Goal: Task Accomplishment & Management: Use online tool/utility

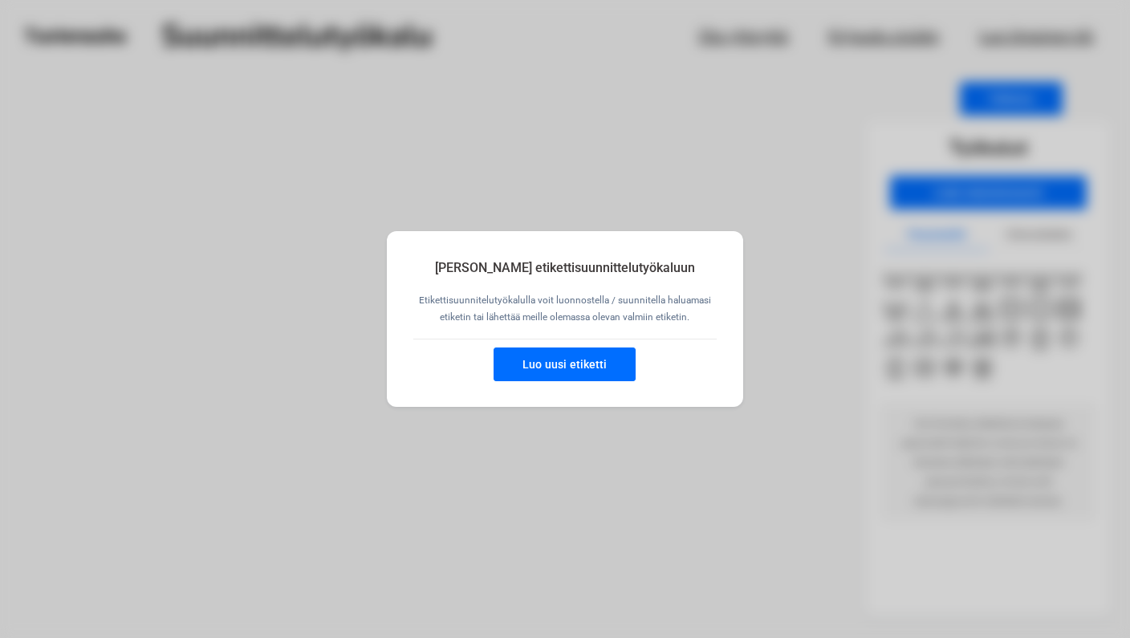
click at [579, 364] on button "Luo uusi etiketti" at bounding box center [565, 364] width 142 height 34
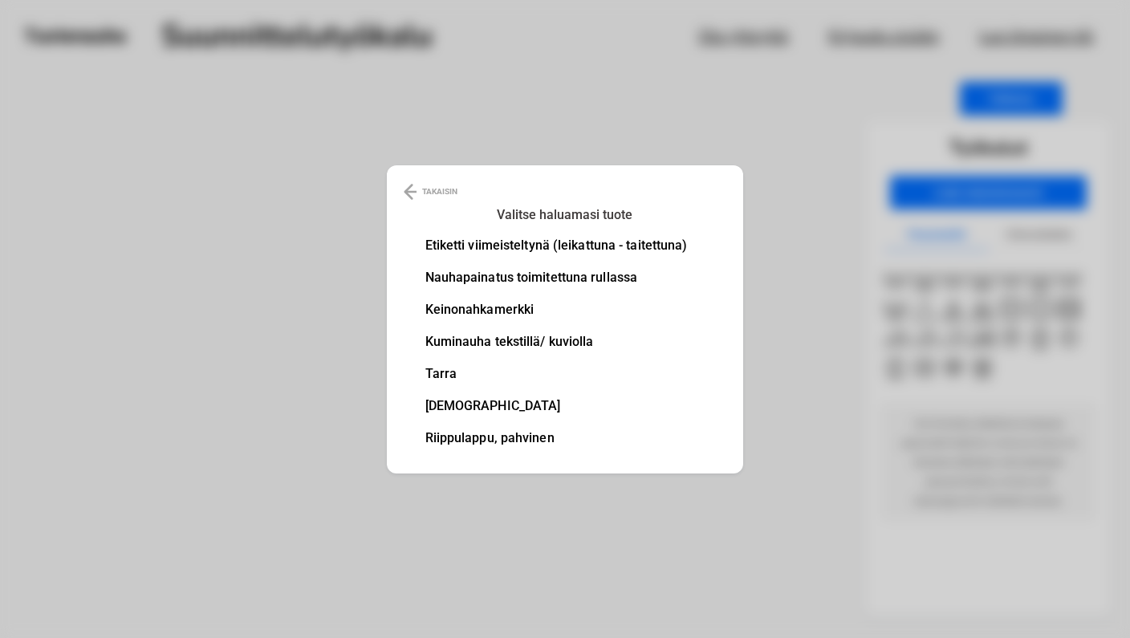
click at [489, 244] on li "Etiketti viimeisteltynä (leikattuna - taitettuna)" at bounding box center [556, 245] width 262 height 13
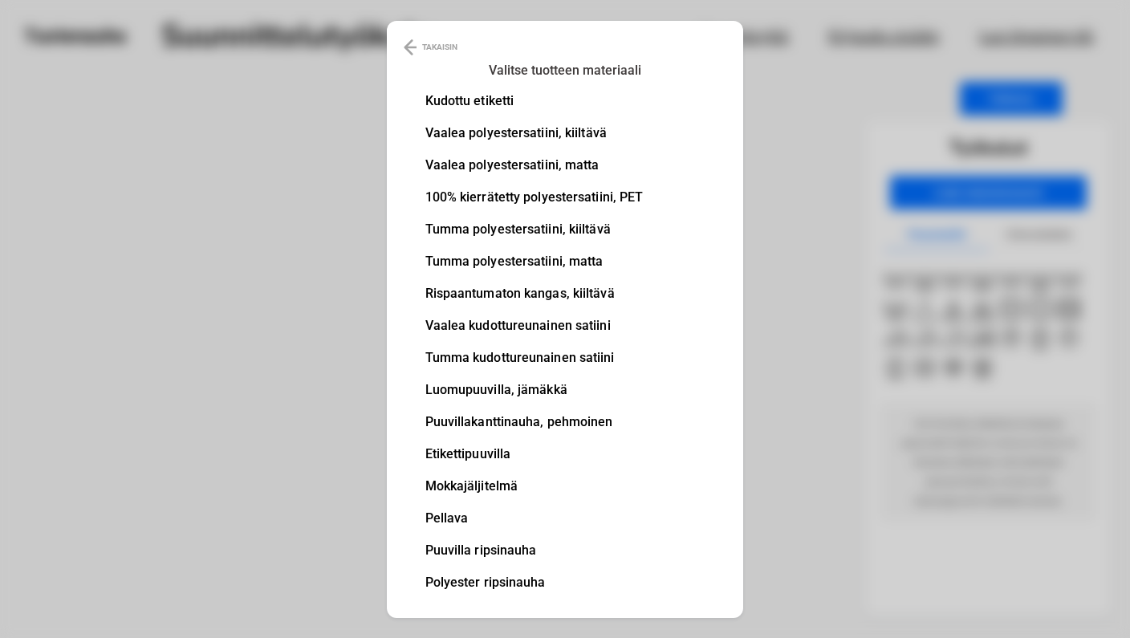
click at [490, 195] on li "100% kierrätetty polyestersatiini, PET" at bounding box center [534, 197] width 218 height 13
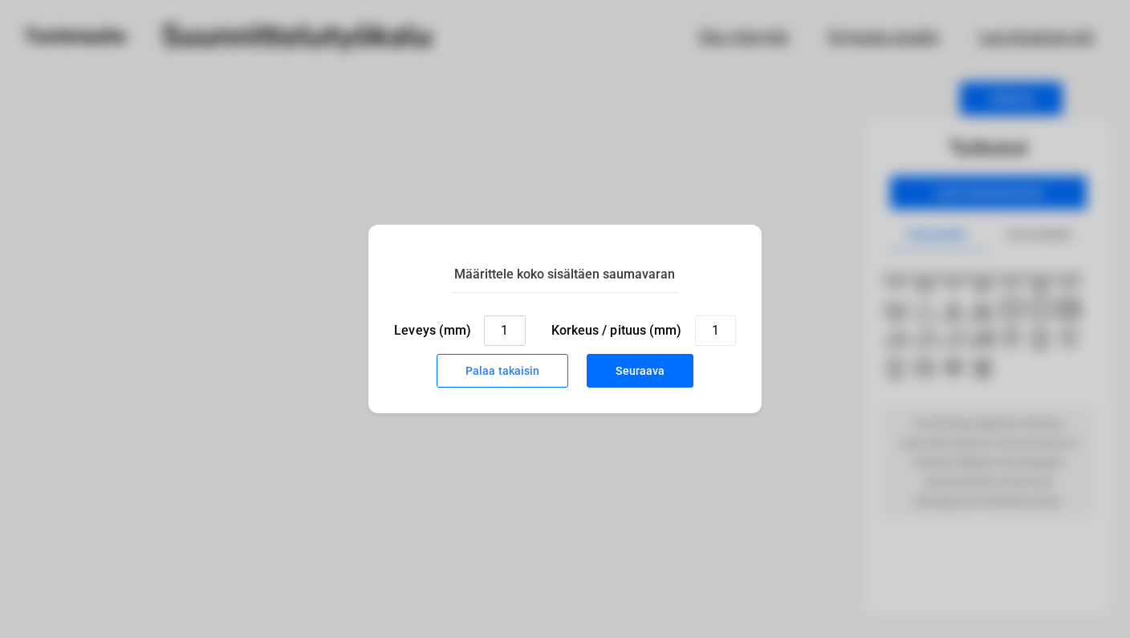
click at [514, 332] on input "1" at bounding box center [504, 330] width 41 height 30
type input "30"
click at [715, 335] on input "1" at bounding box center [715, 330] width 41 height 30
type input "60"
click at [645, 368] on button "Seuraava" at bounding box center [640, 371] width 107 height 34
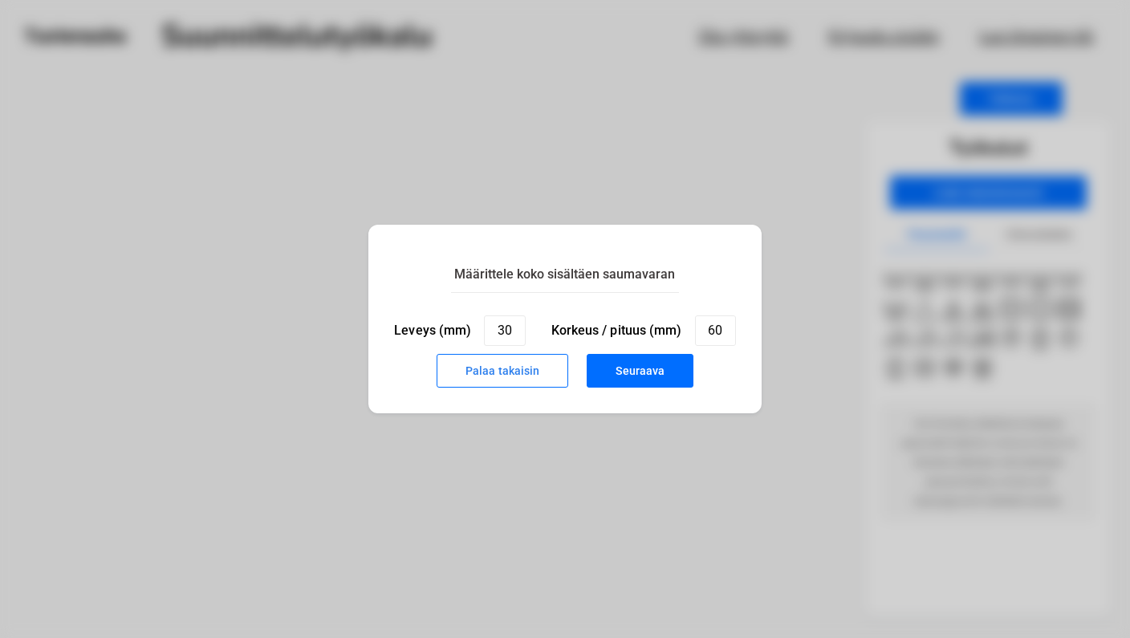
type input "1"
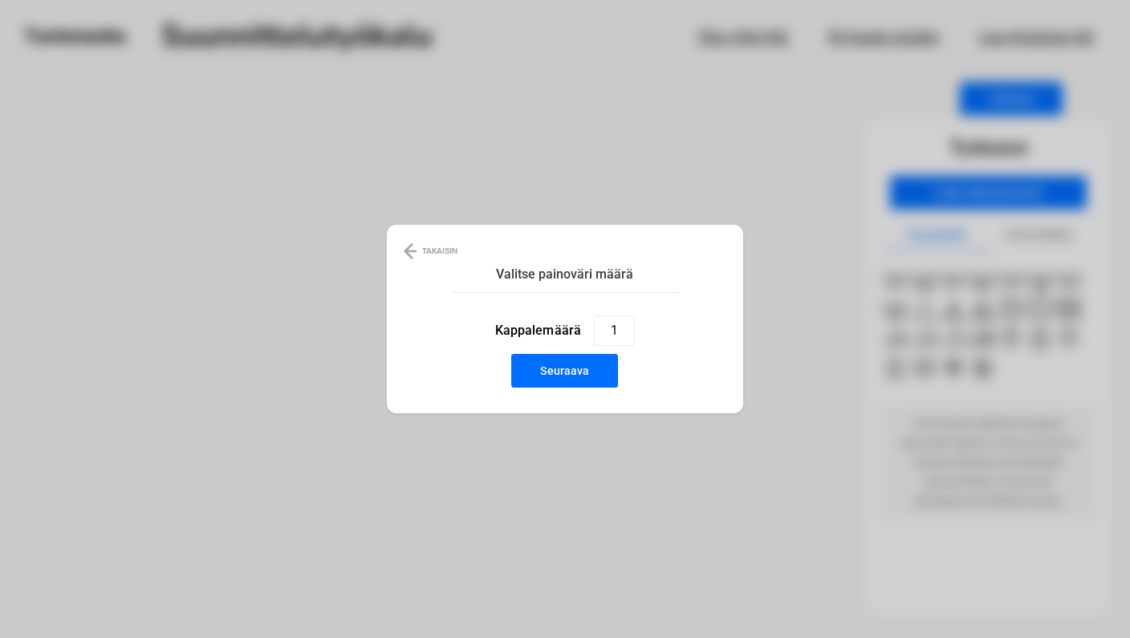
click at [577, 369] on button "Seuraava" at bounding box center [564, 371] width 107 height 34
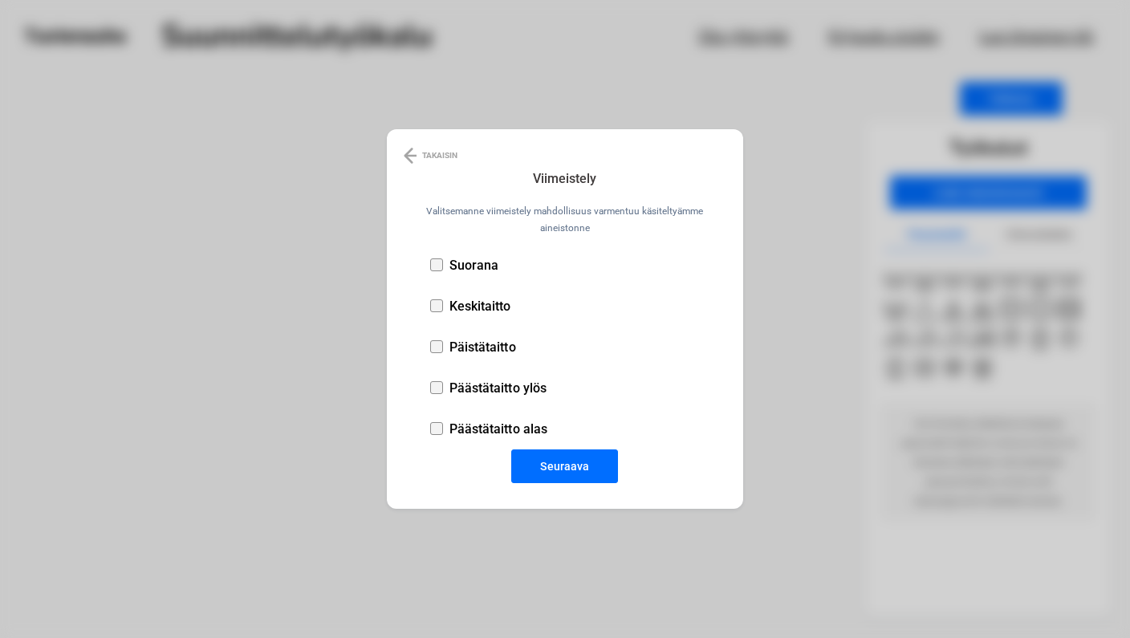
click at [461, 260] on p "Suorana" at bounding box center [474, 265] width 50 height 15
click at [578, 473] on button "Seuraava" at bounding box center [564, 466] width 107 height 34
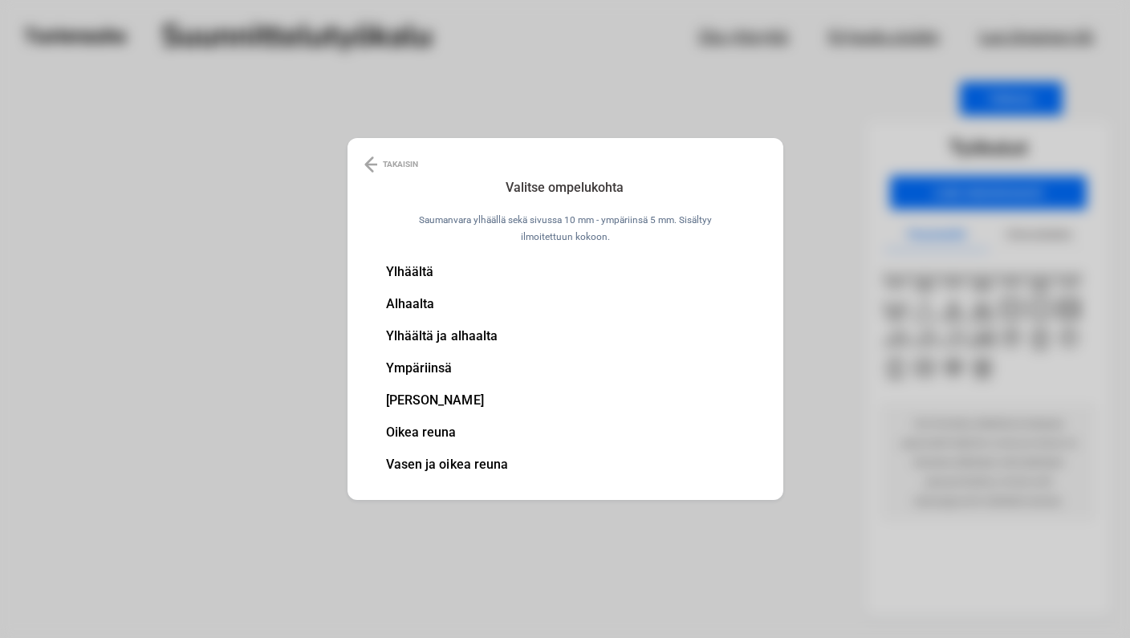
click at [403, 274] on li "Ylhäältä" at bounding box center [447, 272] width 123 height 13
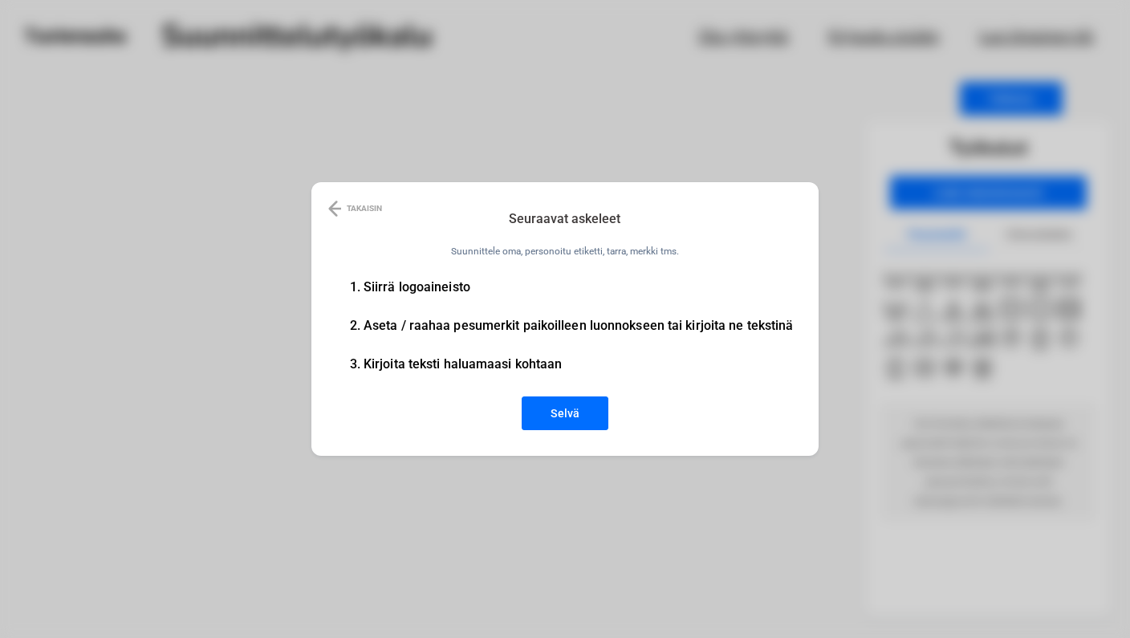
click at [589, 405] on button "Selvä" at bounding box center [565, 413] width 87 height 34
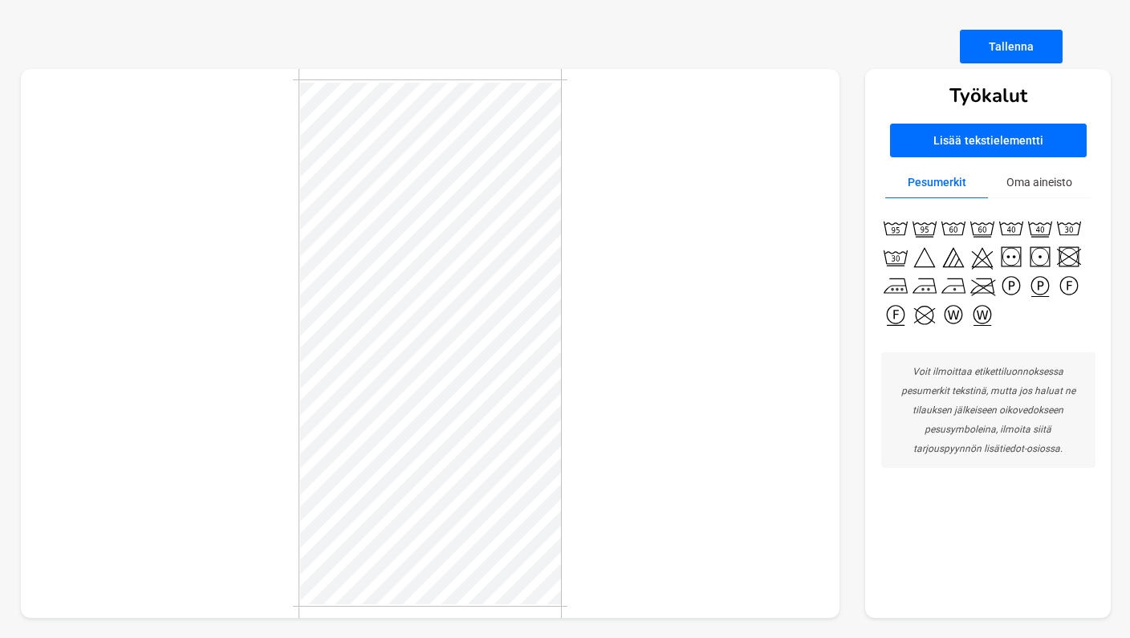
scroll to position [52, 0]
click at [1031, 179] on button "Oma aineisto" at bounding box center [1039, 182] width 103 height 31
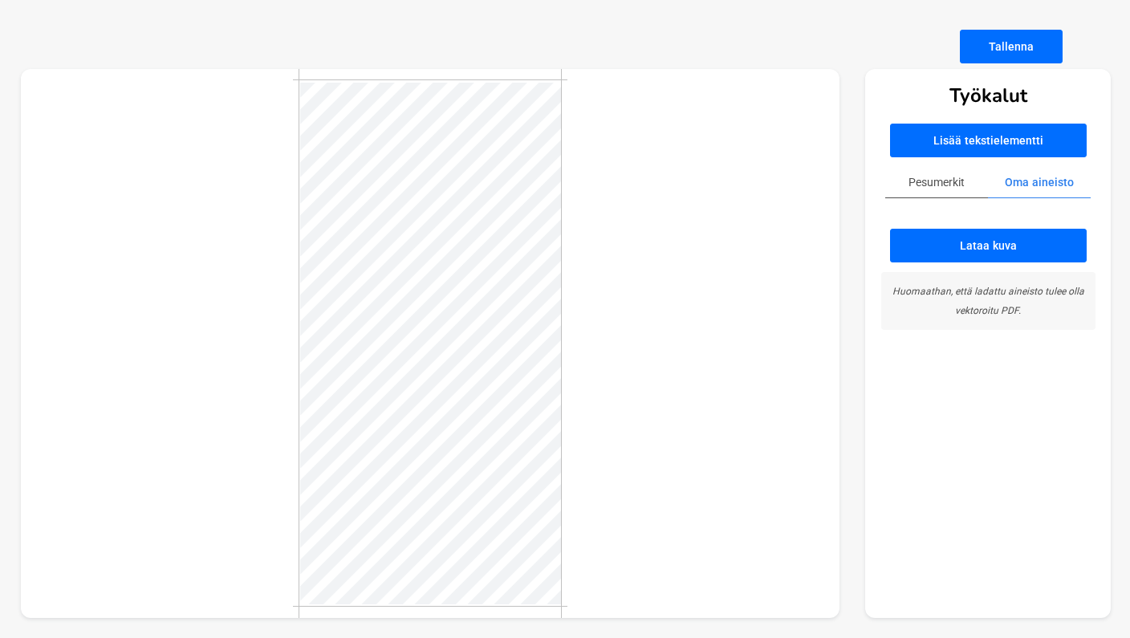
click at [996, 244] on button "Lataa kuva" at bounding box center [988, 246] width 197 height 34
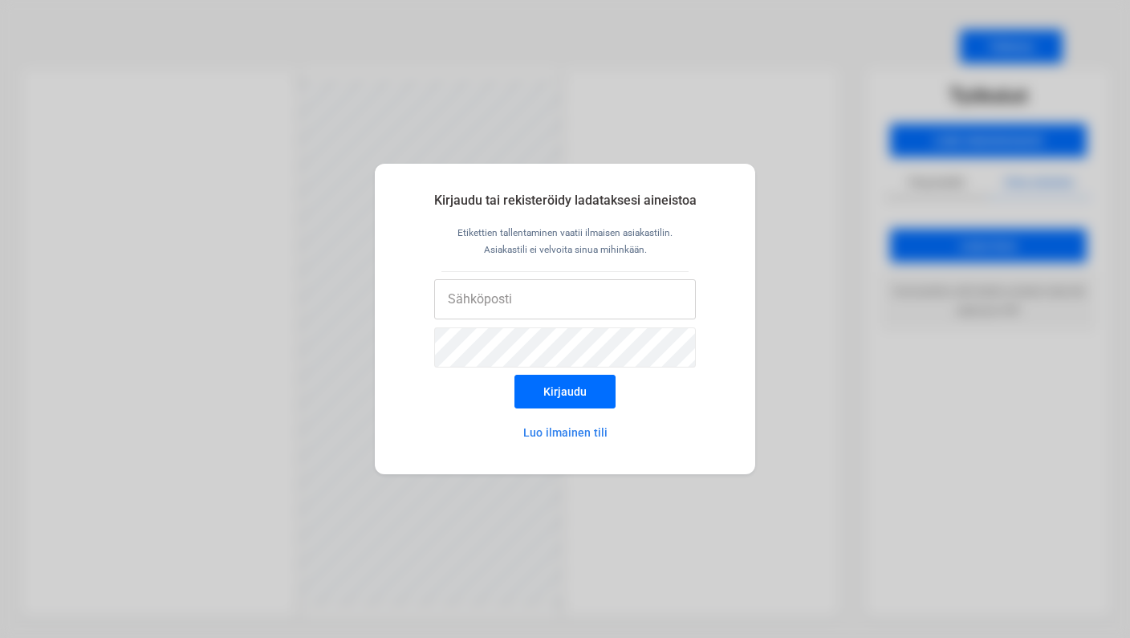
click at [579, 298] on input "email" at bounding box center [565, 299] width 262 height 40
type input "[EMAIL_ADDRESS][DOMAIN_NAME]"
click at [656, 402] on form "[EMAIL_ADDRESS][DOMAIN_NAME] Kirjaudu" at bounding box center [565, 347] width 380 height 137
click at [584, 433] on button "Luo ilmainen tili" at bounding box center [565, 432] width 140 height 32
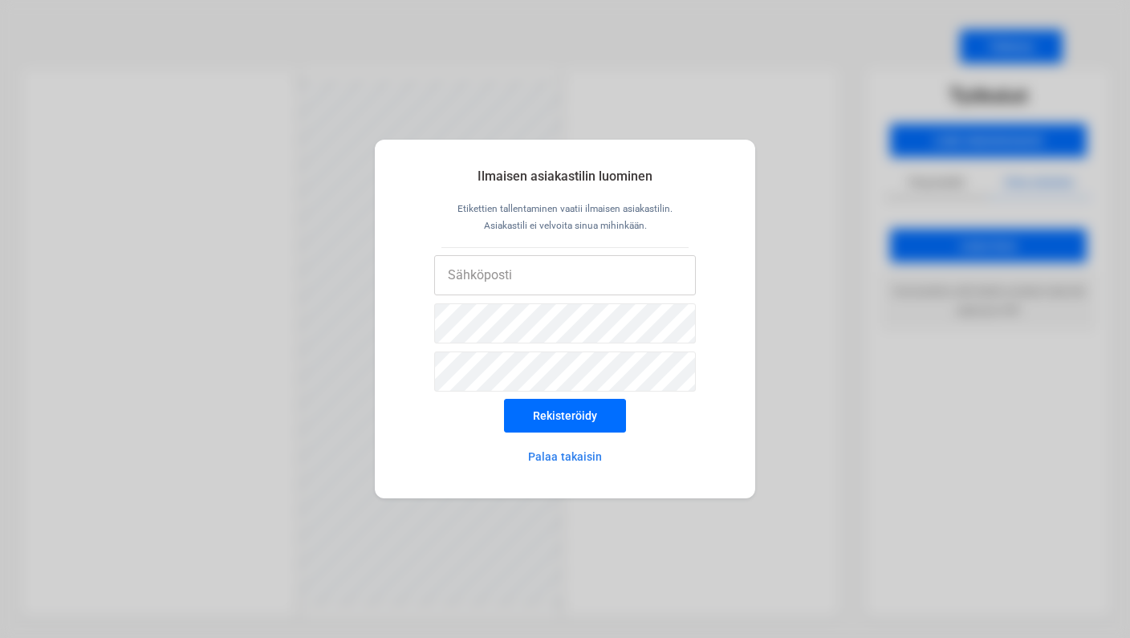
click at [600, 259] on input "email" at bounding box center [565, 275] width 262 height 40
type input "[PERSON_NAME][EMAIL_ADDRESS][DOMAIN_NAME]"
click at [560, 272] on input "[PERSON_NAME][EMAIL_ADDRESS][DOMAIN_NAME]" at bounding box center [565, 275] width 262 height 40
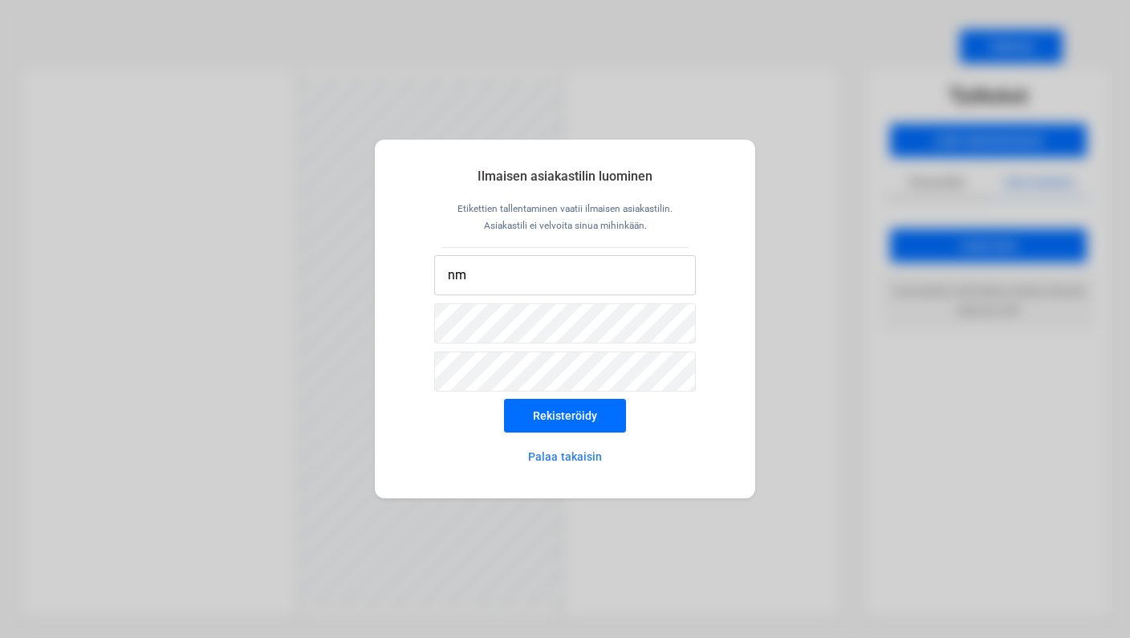
type input "[EMAIL_ADDRESS][DOMAIN_NAME]"
click at [672, 411] on form "[EMAIL_ADDRESS][DOMAIN_NAME] Rekisteröidy" at bounding box center [565, 347] width 380 height 185
click at [571, 408] on button "Rekisteröidy" at bounding box center [565, 416] width 122 height 34
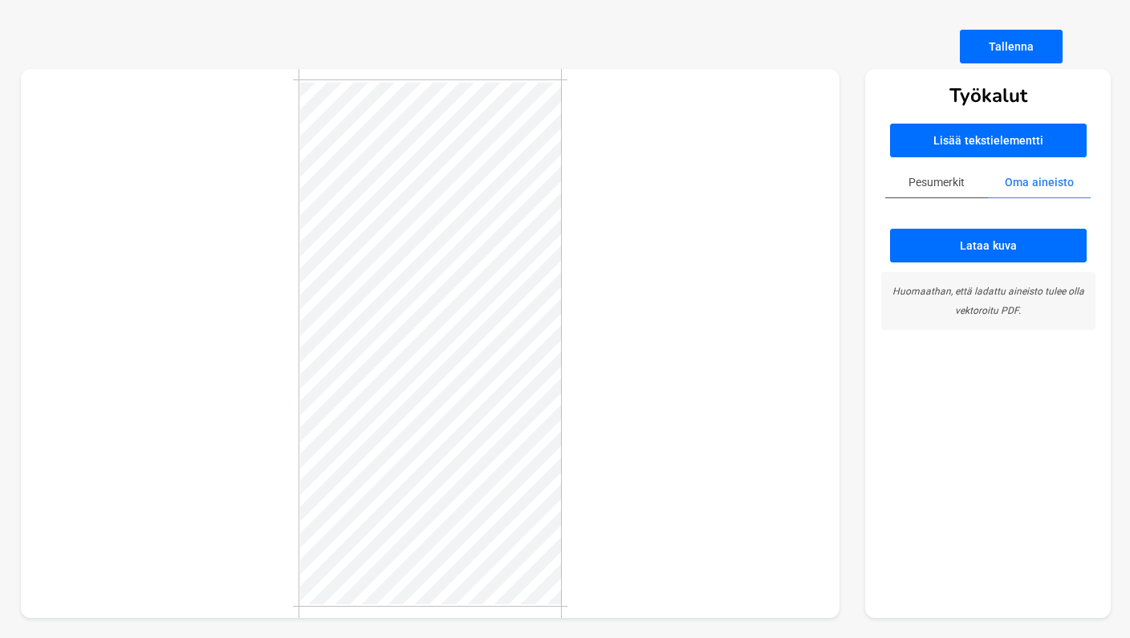
click at [962, 238] on button "Lataa kuva" at bounding box center [988, 246] width 197 height 34
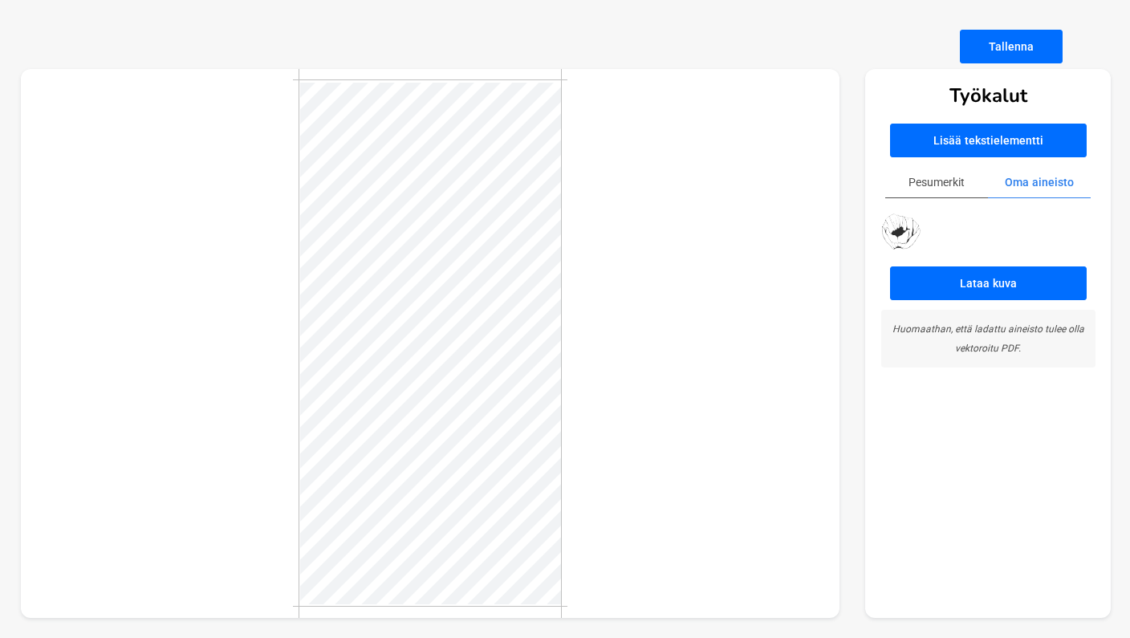
click at [897, 234] on img at bounding box center [901, 231] width 40 height 37
click at [893, 242] on img at bounding box center [901, 231] width 40 height 37
click at [991, 274] on button "Lataa kuva" at bounding box center [988, 283] width 197 height 34
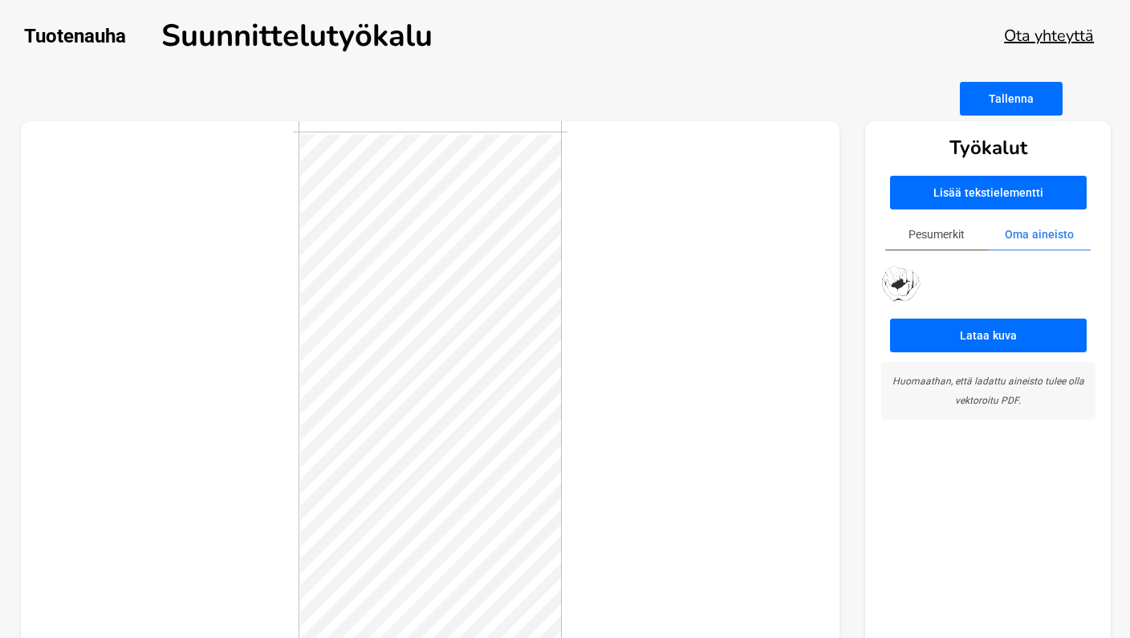
scroll to position [3, 0]
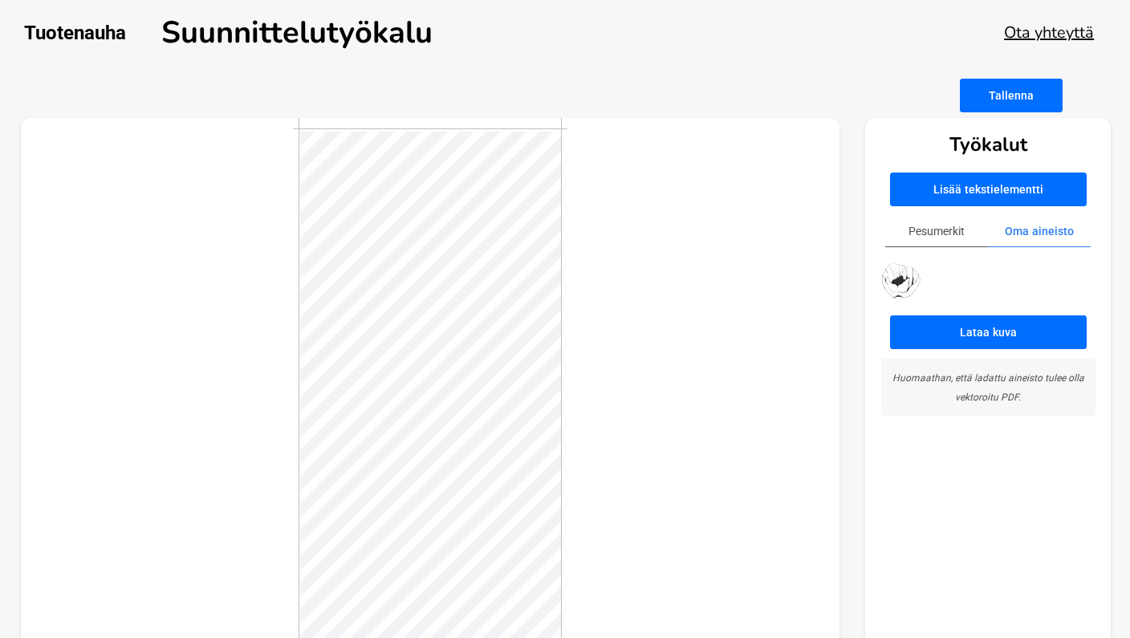
click at [906, 284] on img at bounding box center [901, 280] width 40 height 37
click at [978, 331] on button "Lataa kuva" at bounding box center [988, 332] width 197 height 34
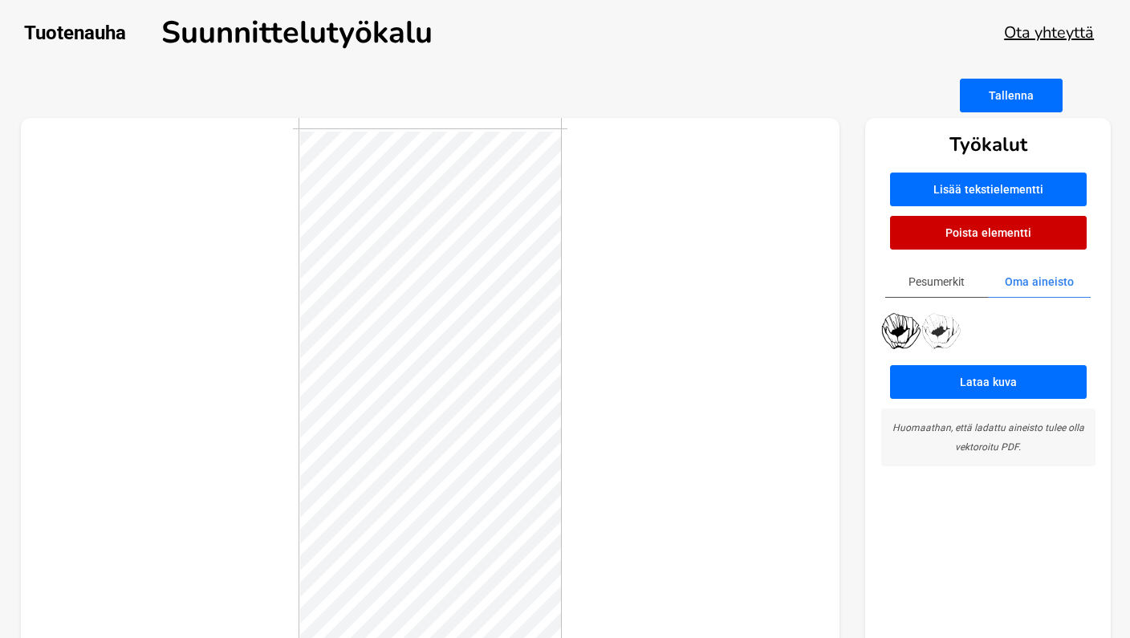
click at [931, 240] on button "Poista elementti" at bounding box center [988, 233] width 197 height 34
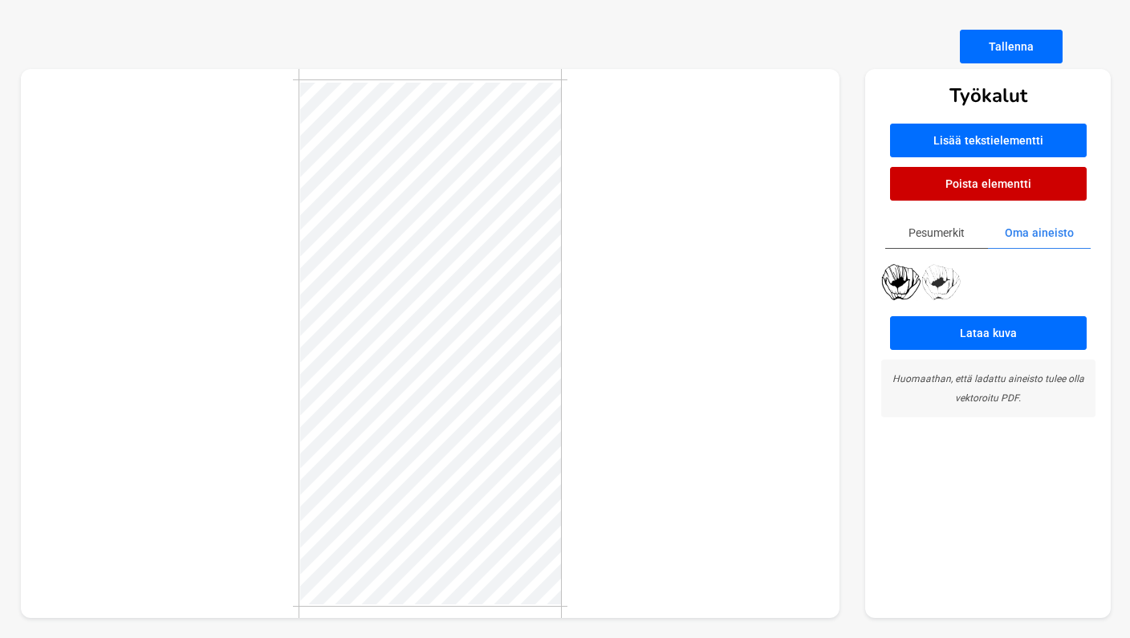
scroll to position [52, 0]
click at [957, 184] on button "Poista elementti" at bounding box center [988, 184] width 197 height 34
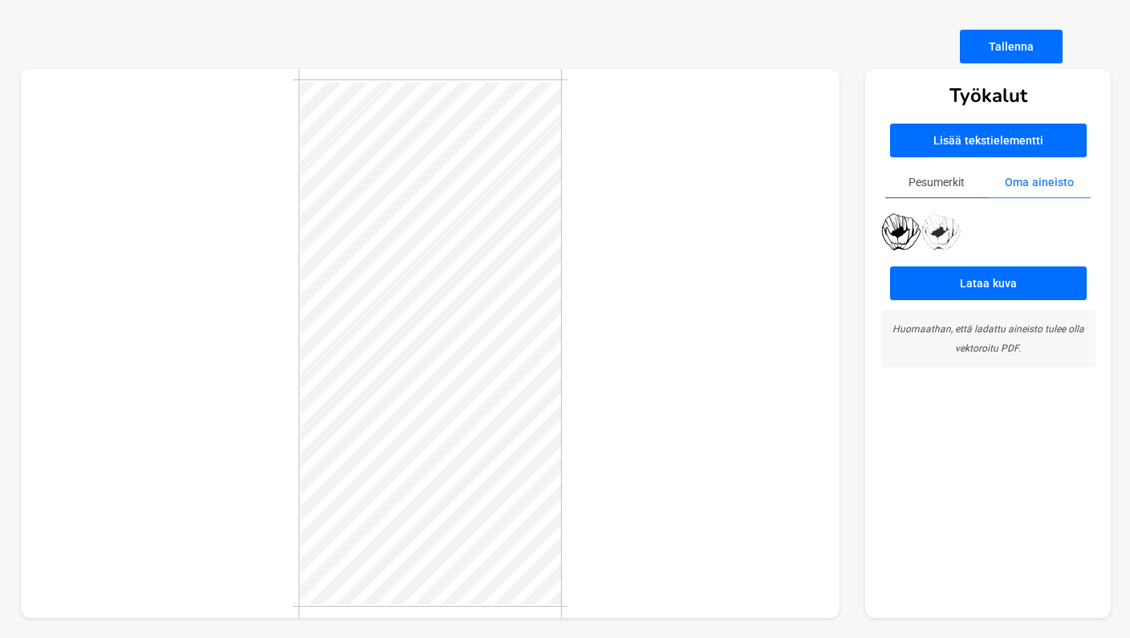
click at [982, 281] on button "Lataa kuva" at bounding box center [988, 283] width 197 height 34
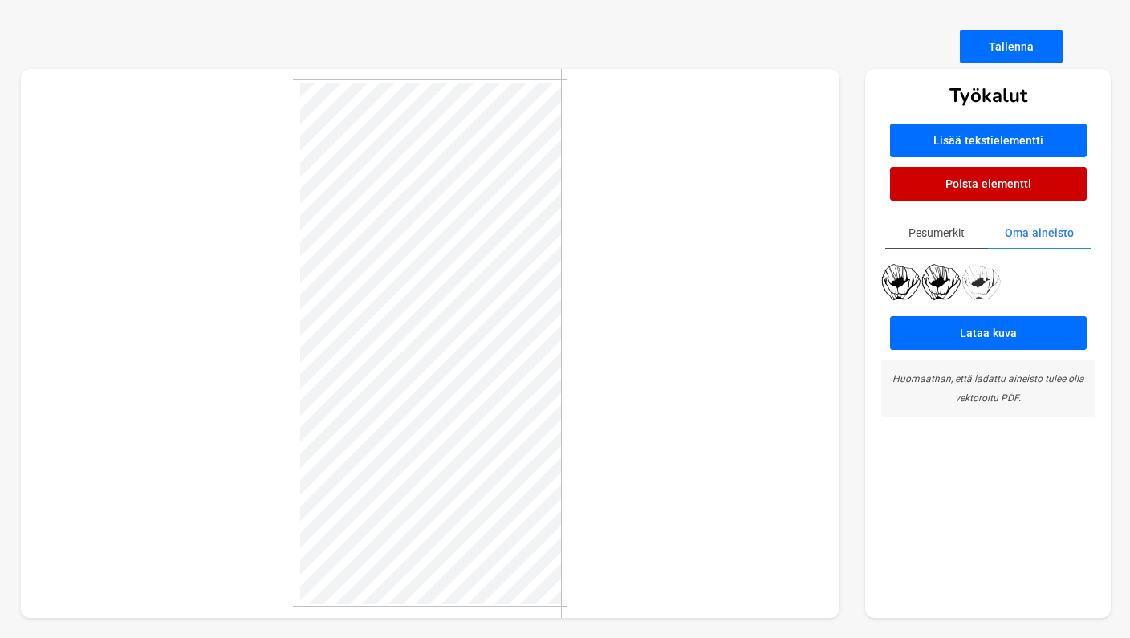
click at [971, 179] on button "Poista elementti" at bounding box center [988, 184] width 197 height 34
